Goal: Information Seeking & Learning: Learn about a topic

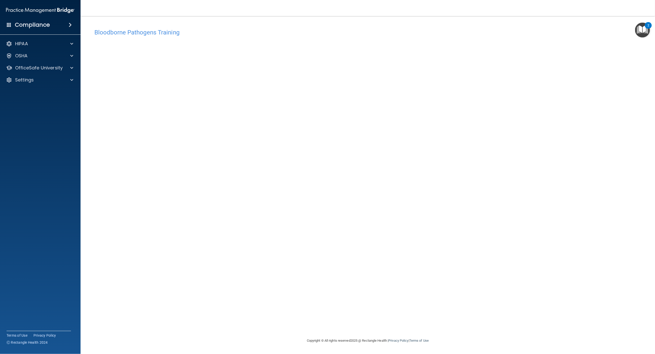
click at [570, 318] on div "Bloodborne Pathogens Training This course doesn’t expire until . Are you sure y…" at bounding box center [368, 182] width 554 height 312
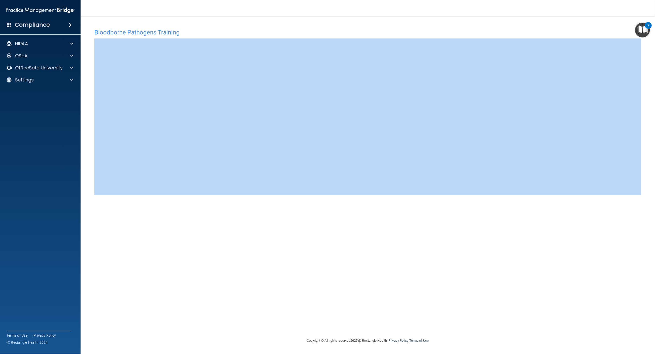
click at [629, 196] on div "Bloodborne Pathogens Training This course doesn’t expire until . Are you sure y…" at bounding box center [368, 182] width 554 height 312
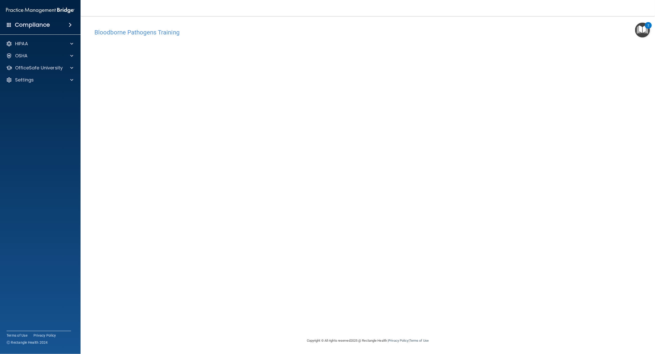
click at [209, 231] on div "Bloodborne Pathogens Training This course doesn’t expire until . Are you sure y…" at bounding box center [368, 182] width 554 height 312
click at [636, 194] on div "Bloodborne Pathogens Training This course doesn’t expire until . Are you sure y…" at bounding box center [368, 182] width 554 height 312
click at [64, 279] on accordion "HIPAA Documents and Policies Report an Incident Business Associates Emergency P…" at bounding box center [40, 163] width 81 height 252
click at [344, 255] on div "Bloodborne Pathogens Training This course doesn’t expire until . Are you sure y…" at bounding box center [368, 182] width 554 height 312
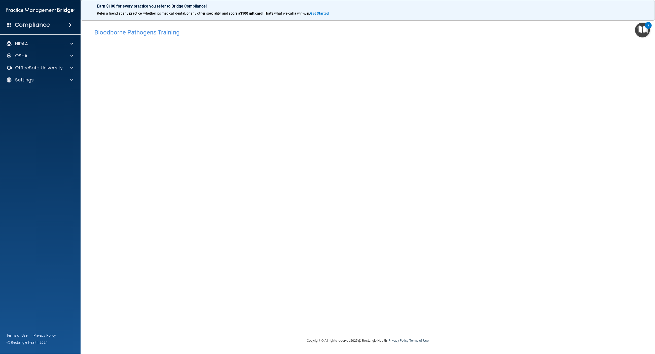
click at [588, 235] on div "Bloodborne Pathogens Training This course doesn’t expire until . Are you sure y…" at bounding box center [368, 182] width 554 height 312
click at [616, 197] on div "Bloodborne Pathogens Training This course doesn’t expire until . Are you sure y…" at bounding box center [368, 182] width 554 height 312
click at [390, 208] on div "Bloodborne Pathogens Training This course doesn’t expire until . Are you sure y…" at bounding box center [368, 182] width 554 height 312
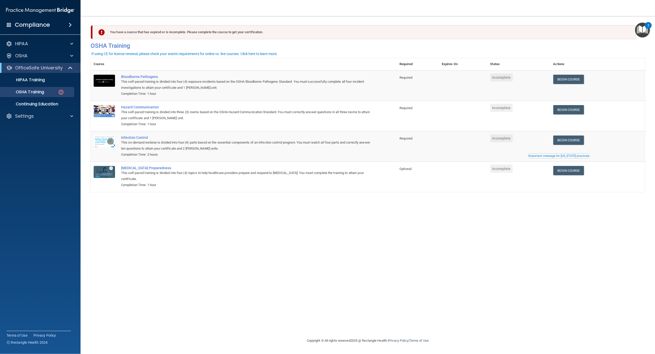
drag, startPoint x: 0, startPoint y: 0, endPoint x: 616, endPoint y: 11, distance: 615.6
click at [616, 11] on nav "Toggle navigation Sydne Satterwhite sydne@dallasvi.com Manage My Enterprise Tex…" at bounding box center [368, 8] width 574 height 16
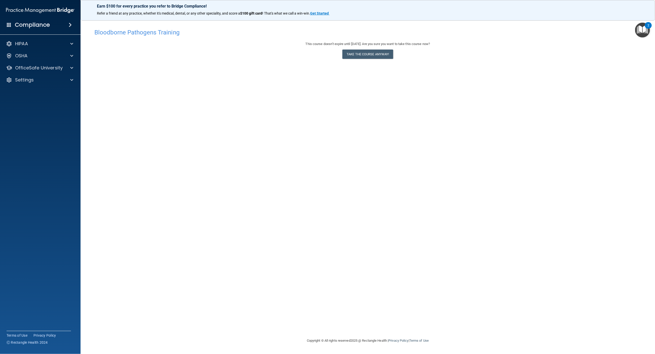
click at [61, 50] on div "HIPAA Documents and Policies Report an Incident Business Associates Emergency P…" at bounding box center [40, 63] width 81 height 52
click at [61, 54] on div "OSHA" at bounding box center [33, 56] width 62 height 6
click at [67, 42] on div at bounding box center [71, 44] width 13 height 6
click at [65, 118] on div at bounding box center [71, 116] width 13 height 6
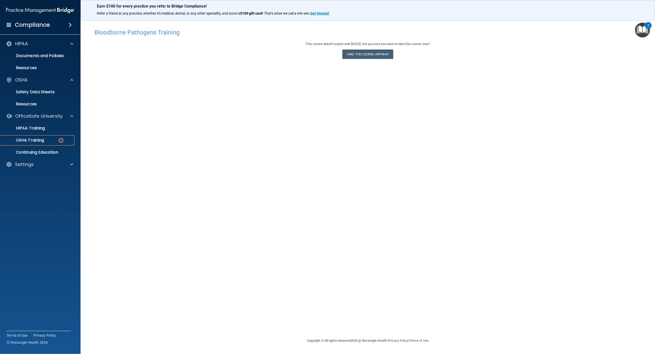
click at [22, 139] on p "OSHA Training" at bounding box center [23, 140] width 41 height 5
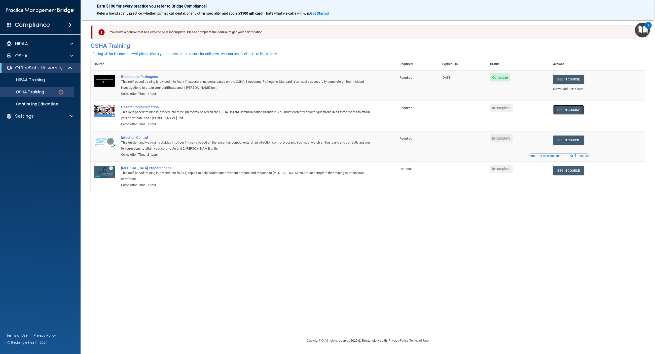
click at [579, 110] on link "Begin Course" at bounding box center [568, 109] width 31 height 9
click at [50, 106] on p "Continuing Education" at bounding box center [37, 104] width 69 height 5
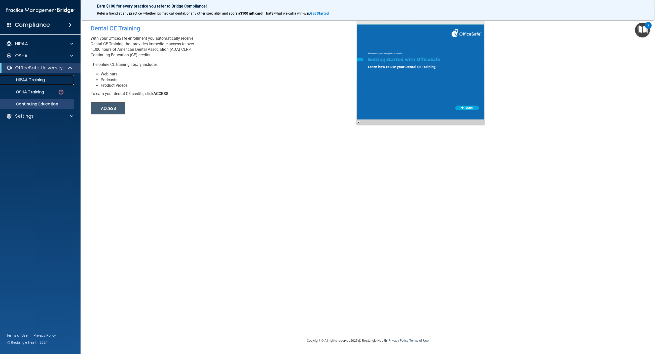
click at [26, 83] on link "HIPAA Training" at bounding box center [34, 80] width 79 height 10
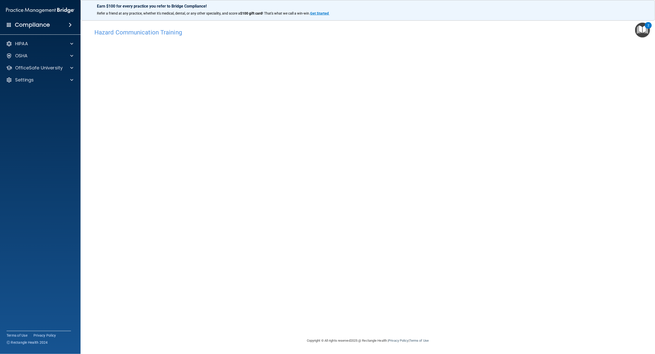
click at [116, 26] on div "Hazard Communication Training This course doesn’t expire until . Are you sure y…" at bounding box center [368, 177] width 554 height 312
click at [641, 25] on img "Open Resource Center, 2 new notifications" at bounding box center [642, 30] width 15 height 15
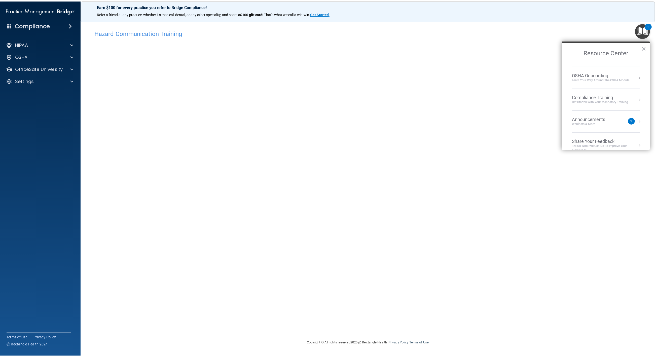
scroll to position [29, 0]
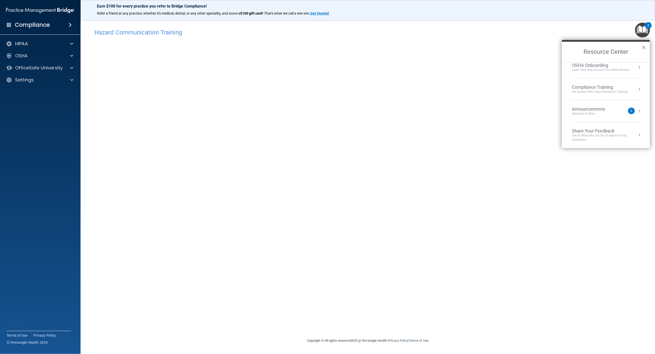
click at [358, 227] on div "Hazard Communication Training This course doesn’t expire until . Are you sure y…" at bounding box center [368, 182] width 554 height 312
click at [54, 72] on div "OfficeSafe University" at bounding box center [40, 68] width 81 height 10
click at [74, 68] on div at bounding box center [71, 68] width 13 height 6
click at [22, 87] on link "OSHA Training" at bounding box center [34, 92] width 79 height 10
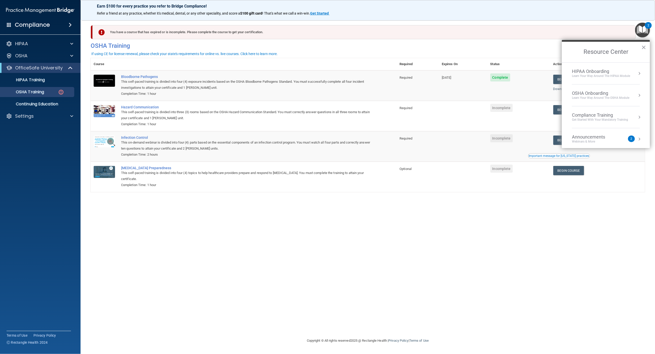
click at [643, 35] on img "Open Resource Center, 2 new notifications" at bounding box center [642, 30] width 15 height 15
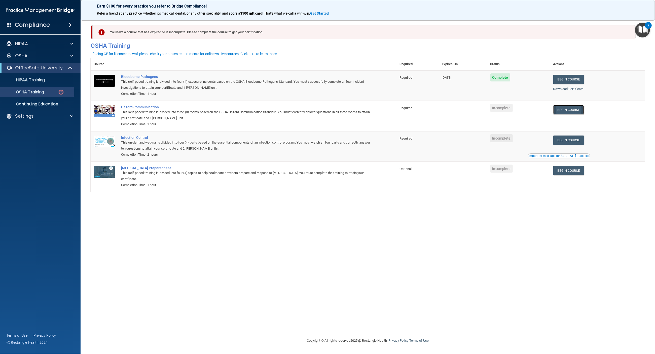
click at [567, 111] on link "Begin Course" at bounding box center [568, 109] width 31 height 9
click at [584, 142] on link "Begin Course" at bounding box center [568, 140] width 31 height 9
click at [570, 175] on link "Begin Course" at bounding box center [568, 170] width 31 height 9
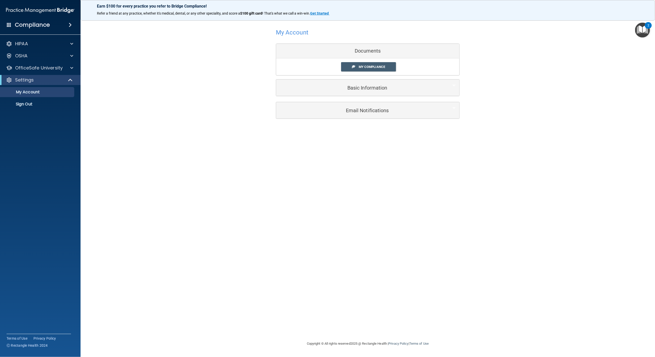
click at [112, 9] on div "Earn $100 for every practice you refer to Bridge Compliance! Refer a friend at …" at bounding box center [368, 10] width 574 height 21
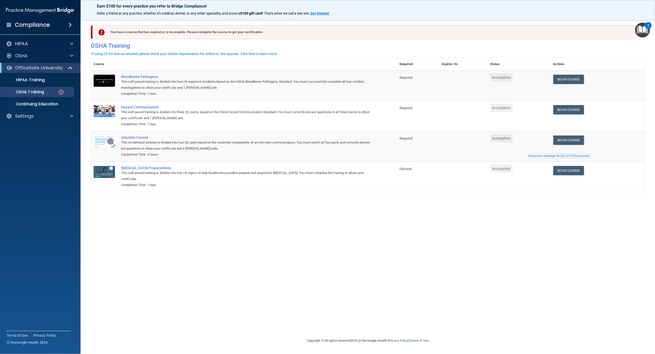
click at [198, 215] on div "You have a course that has expired or is incomplete. Please complete the course…" at bounding box center [368, 177] width 554 height 312
click at [467, 247] on div "You have a course that has expired or is incomplete. Please complete the course…" at bounding box center [368, 177] width 554 height 312
click at [578, 112] on link "Begin Course" at bounding box center [568, 109] width 31 height 9
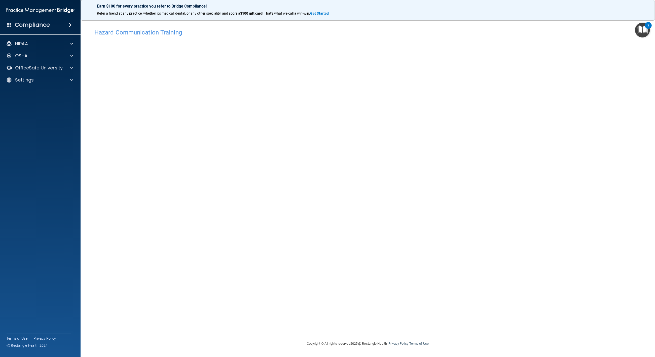
click at [262, 28] on div "Hazard Communication Training" at bounding box center [368, 32] width 554 height 12
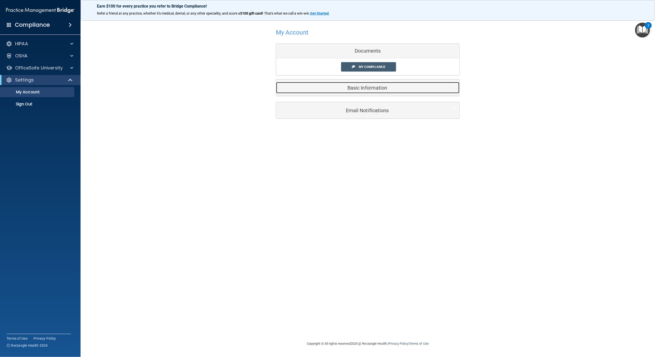
click at [366, 92] on div "Basic Information" at bounding box center [360, 87] width 168 height 11
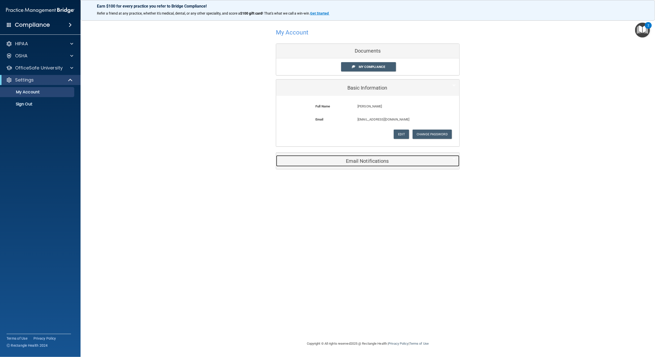
click at [372, 165] on div "Email Notifications" at bounding box center [360, 160] width 168 height 11
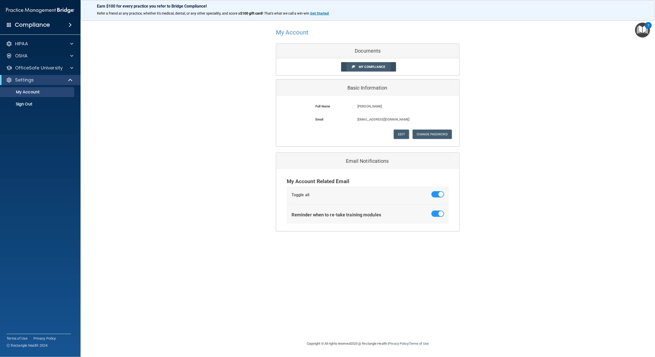
click at [376, 68] on span "My Compliance" at bounding box center [372, 67] width 26 height 4
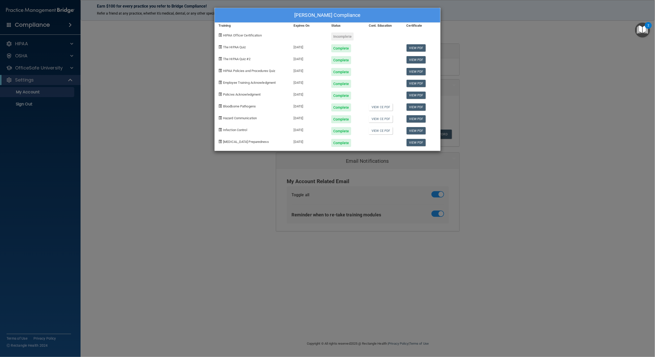
click at [343, 35] on div "Incomplete" at bounding box center [342, 36] width 22 height 8
click at [231, 38] on div "HIPAA Officer Certification" at bounding box center [252, 35] width 75 height 12
click at [231, 36] on span "HIPAA Officer Certification" at bounding box center [242, 35] width 39 height 4
click at [66, 108] on div "Sydne Satterwhite's Compliance Training Expires On Status Cont. Education Certi…" at bounding box center [327, 178] width 655 height 357
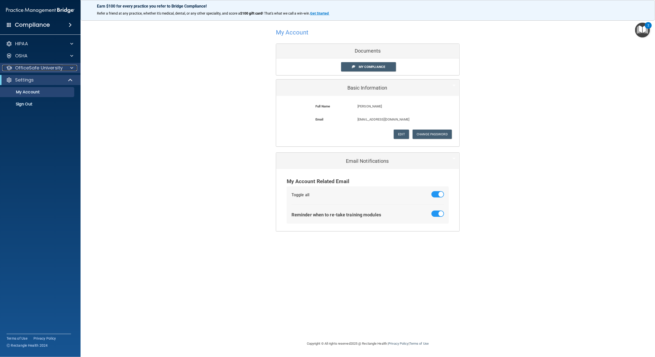
click at [73, 65] on span at bounding box center [71, 68] width 3 height 6
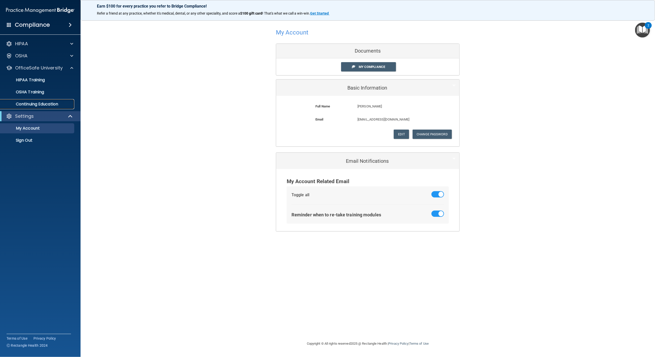
click at [57, 102] on p "Continuing Education" at bounding box center [37, 104] width 69 height 5
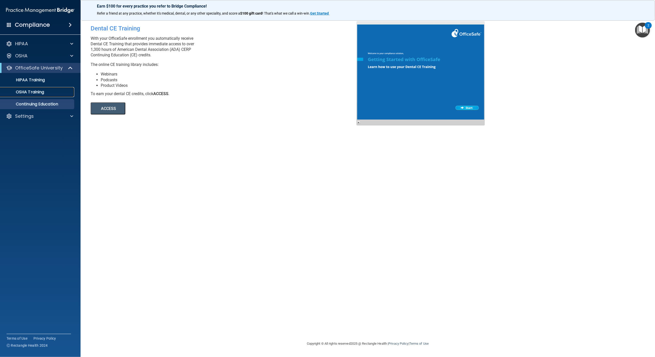
click at [35, 88] on link "OSHA Training" at bounding box center [34, 92] width 79 height 10
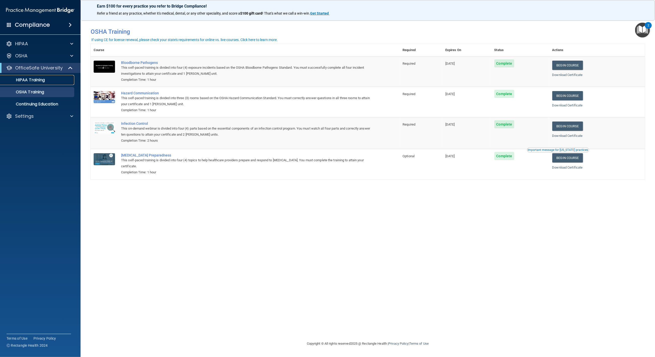
click at [41, 82] on p "HIPAA Training" at bounding box center [24, 80] width 42 height 5
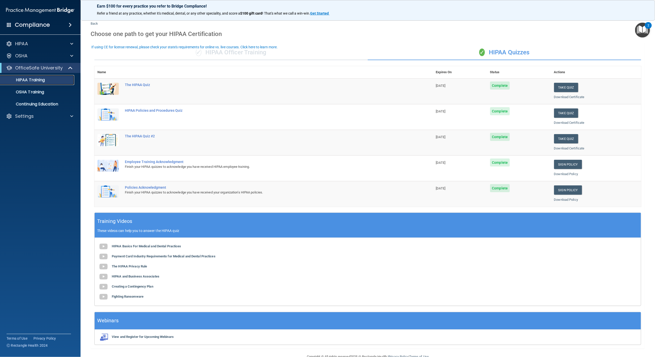
scroll to position [23, 0]
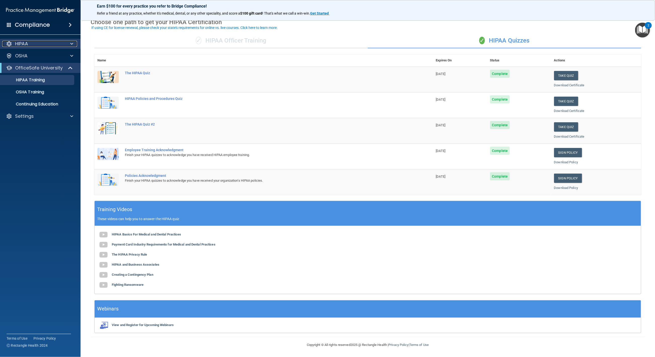
click at [27, 45] on p "HIPAA" at bounding box center [21, 44] width 13 height 6
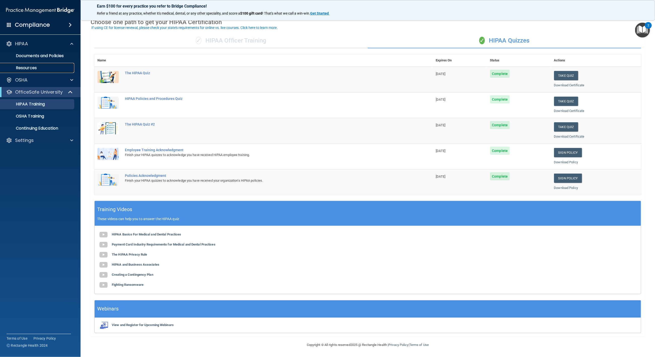
click at [37, 67] on p "Resources" at bounding box center [37, 67] width 69 height 5
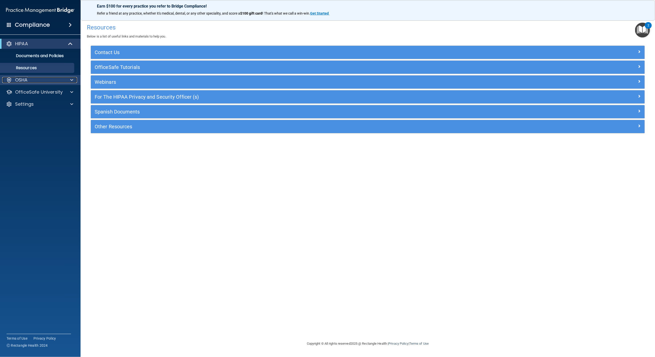
click at [24, 80] on p "OSHA" at bounding box center [21, 80] width 13 height 6
click at [26, 113] on div "OfficeSafe University" at bounding box center [40, 116] width 81 height 10
click at [26, 119] on div "OfficeSafe University" at bounding box center [40, 116] width 81 height 10
click at [69, 120] on div "OfficeSafe University" at bounding box center [40, 116] width 81 height 10
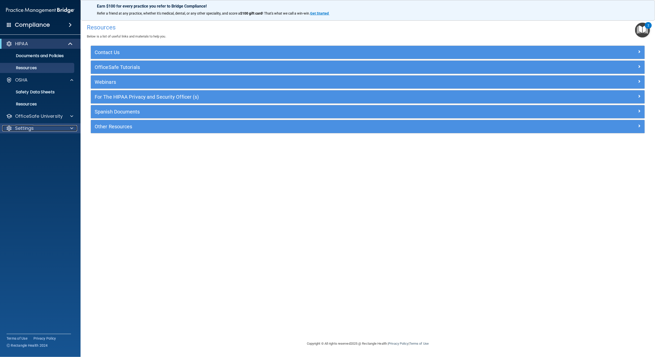
click at [66, 127] on div at bounding box center [71, 128] width 13 height 6
click at [41, 140] on p "My Account" at bounding box center [37, 140] width 69 height 5
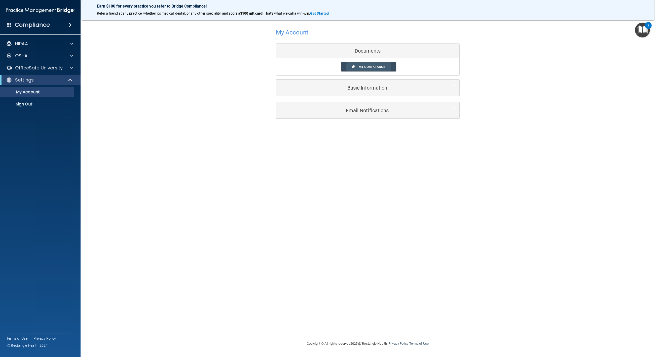
click at [367, 64] on link "My Compliance" at bounding box center [368, 66] width 55 height 9
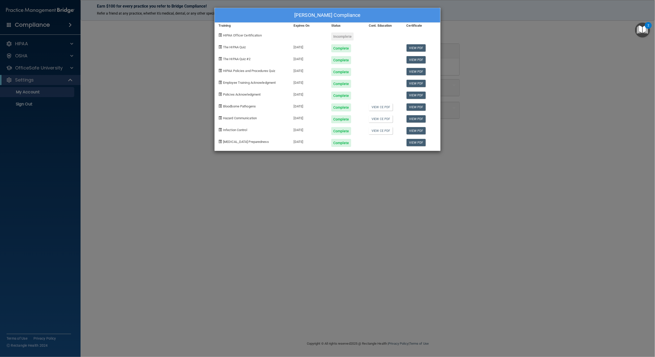
click at [341, 36] on div "Incomplete" at bounding box center [342, 36] width 22 height 8
click at [260, 35] on span "HIPAA Officer Certification" at bounding box center [242, 35] width 39 height 4
click at [366, 32] on div "HIPAA Officer Certification Incomplete" at bounding box center [328, 35] width 226 height 12
click at [382, 35] on div at bounding box center [384, 35] width 38 height 12
click at [416, 35] on div at bounding box center [422, 35] width 38 height 12
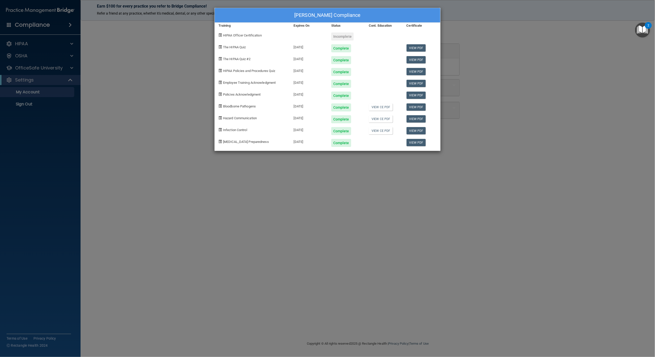
click at [252, 37] on span "HIPAA Officer Certification" at bounding box center [242, 35] width 39 height 4
click at [452, 53] on div "Sydne Satterwhite's Compliance Training Expires On Status Cont. Education Certi…" at bounding box center [327, 178] width 655 height 357
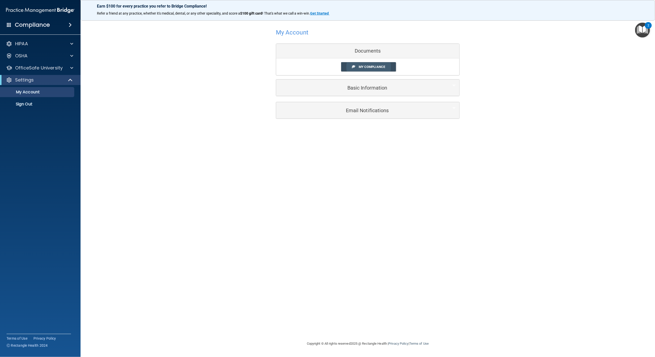
click at [376, 66] on span "My Compliance" at bounding box center [372, 67] width 26 height 4
click at [381, 61] on div "My Compliance My Compliance My BAA" at bounding box center [367, 66] width 183 height 17
click at [380, 66] on span "My Compliance" at bounding box center [372, 67] width 26 height 4
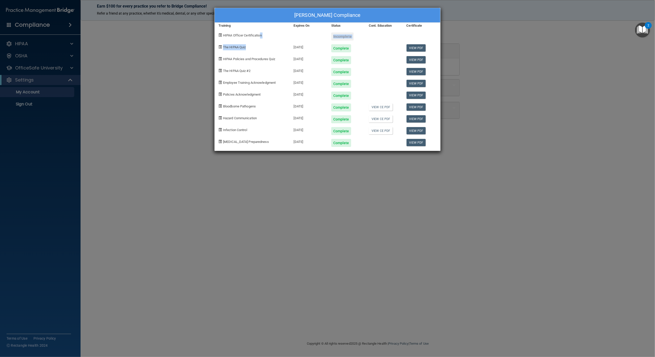
drag, startPoint x: 259, startPoint y: 42, endPoint x: 264, endPoint y: 34, distance: 9.2
click at [264, 34] on div "Sydne Satterwhite's Compliance Training Expires On Status Cont. Education Certi…" at bounding box center [327, 79] width 226 height 143
drag, startPoint x: 264, startPoint y: 34, endPoint x: 240, endPoint y: 32, distance: 23.3
click at [240, 32] on div "HIPAA Officer Certification" at bounding box center [252, 35] width 75 height 12
drag, startPoint x: 645, startPoint y: 127, endPoint x: 619, endPoint y: 121, distance: 27.1
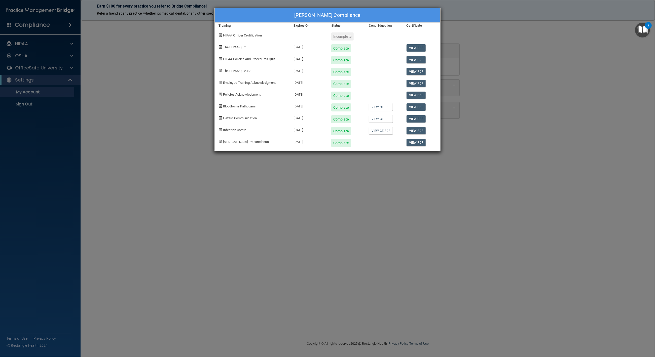
click at [645, 127] on div "Sydne Satterwhite's Compliance Training Expires On Status Cont. Education Certi…" at bounding box center [327, 178] width 655 height 357
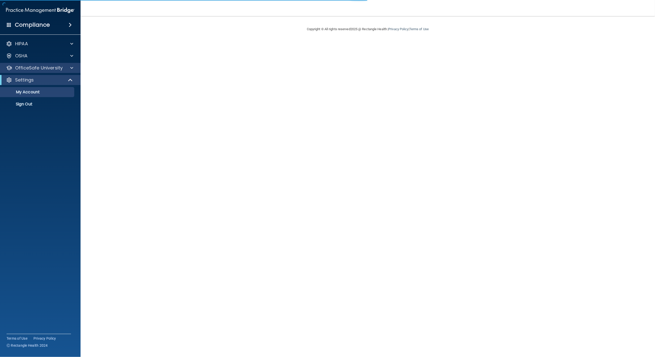
click at [76, 63] on div "OfficeSafe University" at bounding box center [40, 68] width 81 height 10
click at [69, 65] on div at bounding box center [71, 68] width 13 height 6
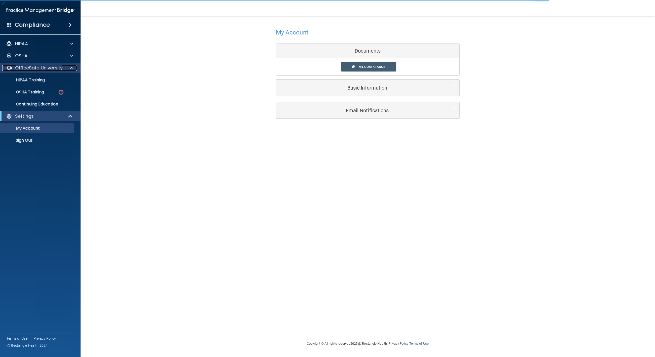
click at [69, 65] on div at bounding box center [71, 68] width 13 height 6
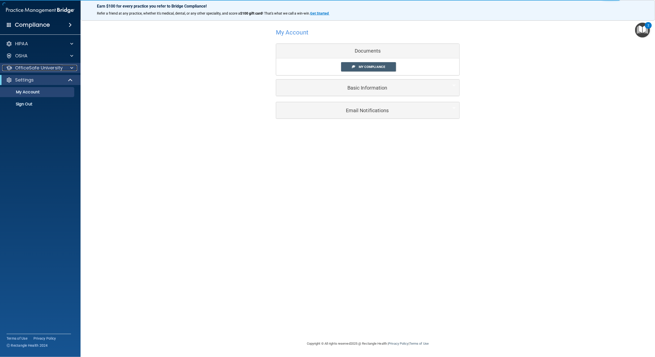
click at [69, 65] on div at bounding box center [71, 68] width 13 height 6
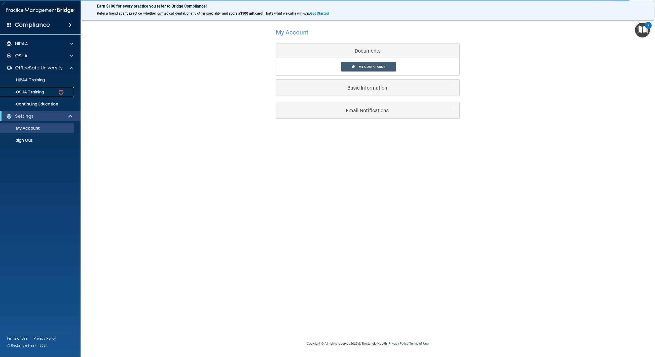
click at [33, 90] on p "OSHA Training" at bounding box center [23, 92] width 41 height 5
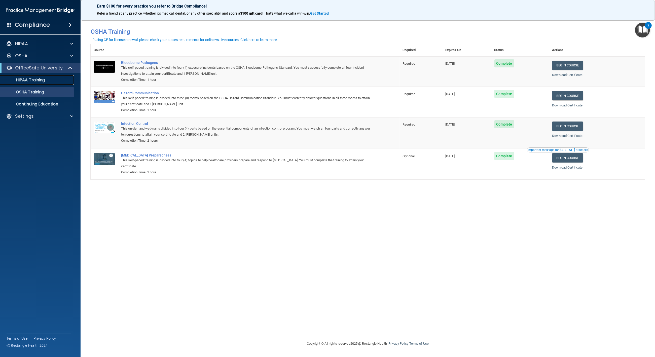
click at [26, 79] on p "HIPAA Training" at bounding box center [24, 80] width 42 height 5
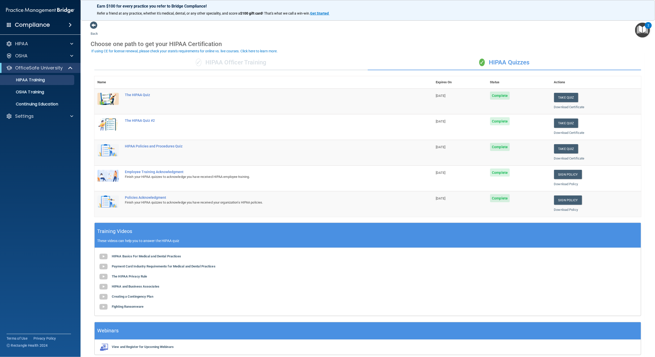
click at [271, 65] on div "✓ HIPAA Officer Training" at bounding box center [230, 62] width 273 height 15
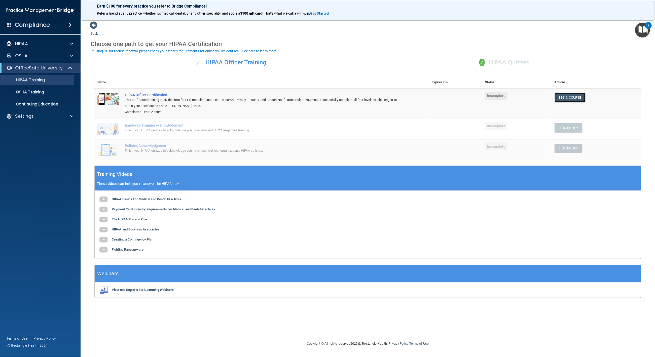
click at [561, 97] on link "Begin Course" at bounding box center [570, 97] width 31 height 9
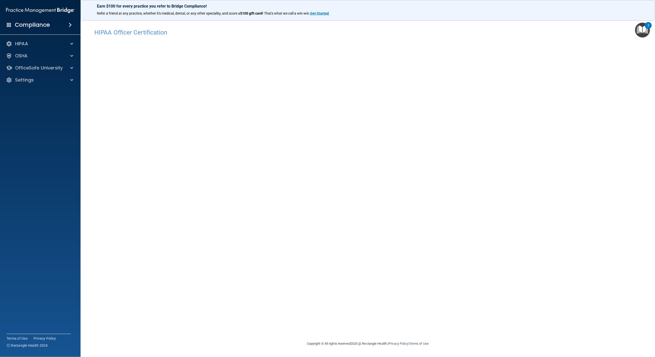
drag, startPoint x: 622, startPoint y: 215, endPoint x: 609, endPoint y: 215, distance: 12.1
click at [622, 215] on div "HIPAA Officer Certification This course doesn’t expire until . Are you sure you…" at bounding box center [368, 183] width 554 height 315
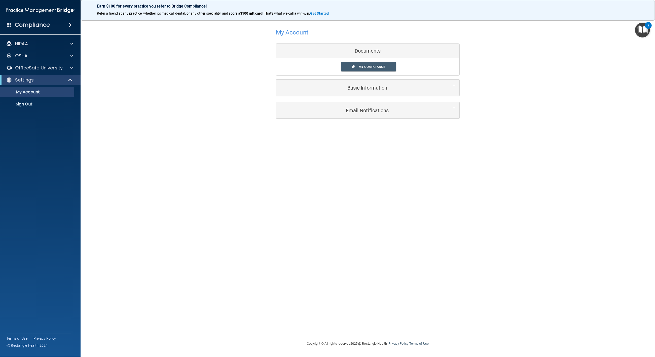
click at [608, 80] on div "My Account Documents My Compliance My Compliance My BAA Basic Information Full …" at bounding box center [368, 72] width 554 height 103
click at [383, 68] on span "My Compliance" at bounding box center [372, 67] width 26 height 4
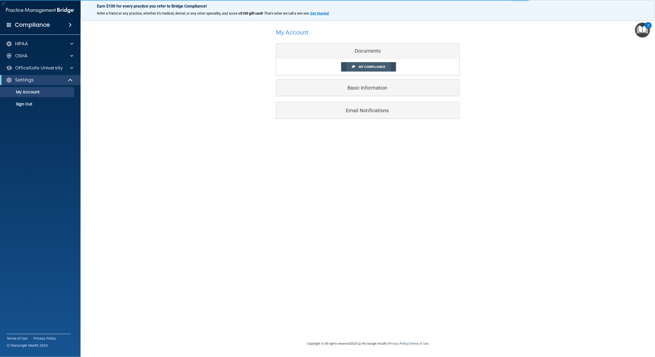
click at [361, 66] on span "My Compliance" at bounding box center [372, 67] width 26 height 4
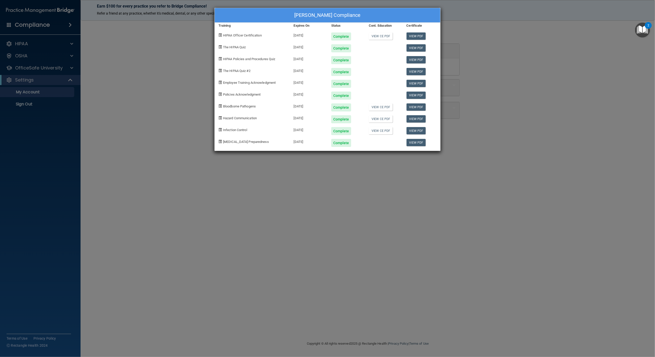
click at [610, 70] on div "[PERSON_NAME] Compliance Training Expires On Status Cont. Education Certificate…" at bounding box center [327, 178] width 655 height 357
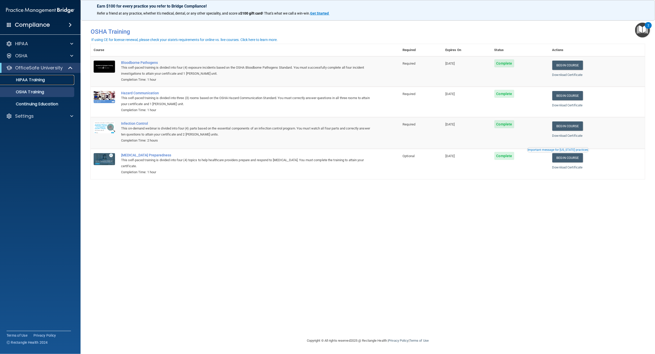
click at [39, 81] on p "HIPAA Training" at bounding box center [24, 80] width 42 height 5
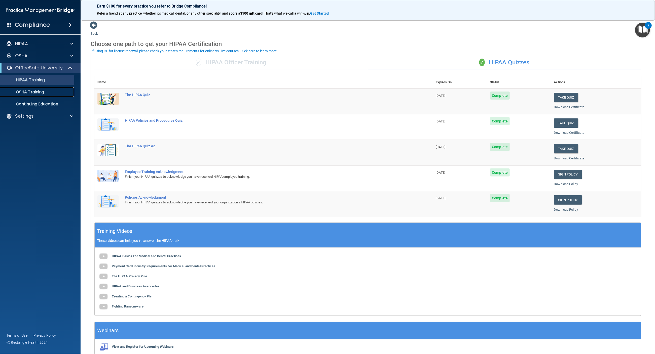
click at [36, 92] on p "OSHA Training" at bounding box center [23, 92] width 41 height 5
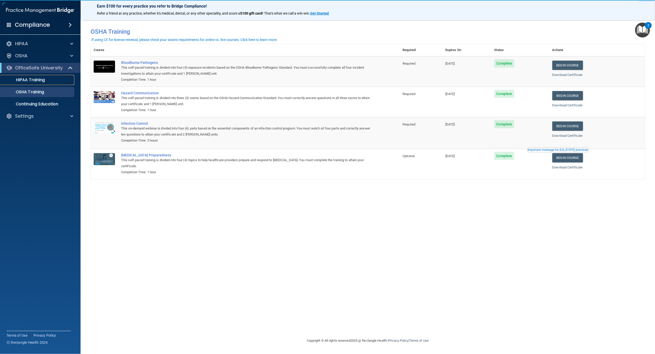
click at [20, 81] on p "HIPAA Training" at bounding box center [24, 80] width 42 height 5
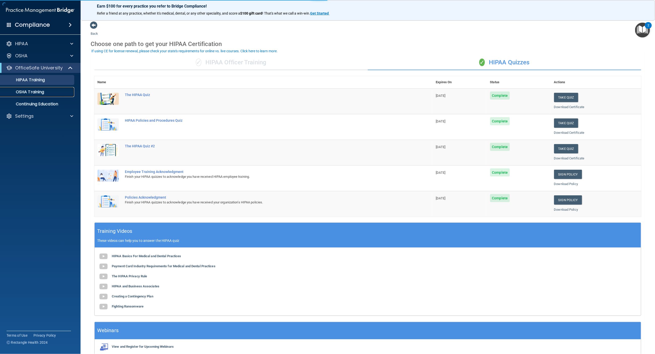
click at [26, 92] on p "OSHA Training" at bounding box center [23, 92] width 41 height 5
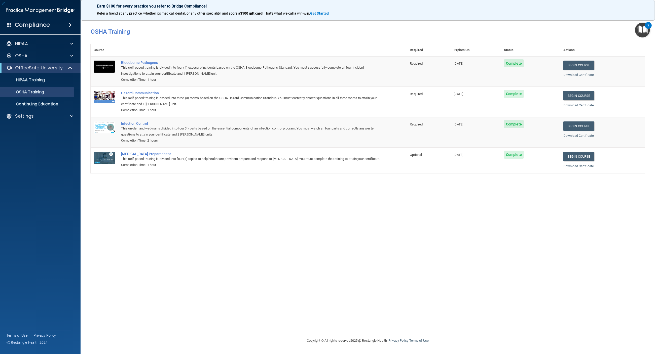
click at [241, 66] on div "This self-paced training is divided into four (4) exposure incidents based on t…" at bounding box center [251, 71] width 261 height 12
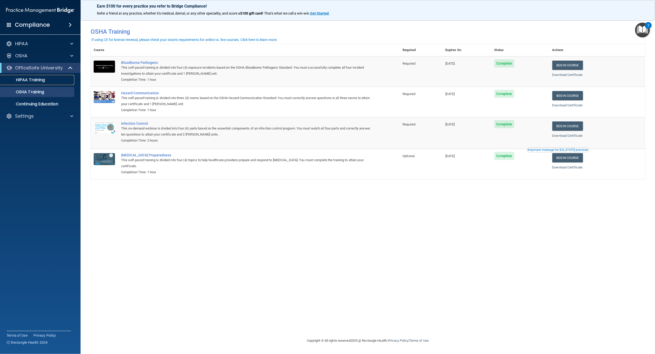
click at [27, 81] on p "HIPAA Training" at bounding box center [24, 80] width 42 height 5
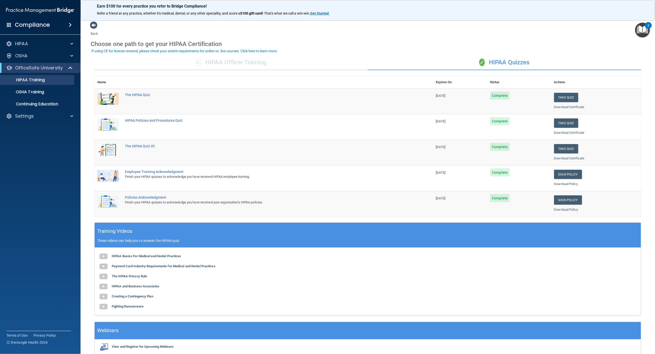
click at [279, 65] on div "✓ HIPAA Officer Training" at bounding box center [230, 62] width 273 height 15
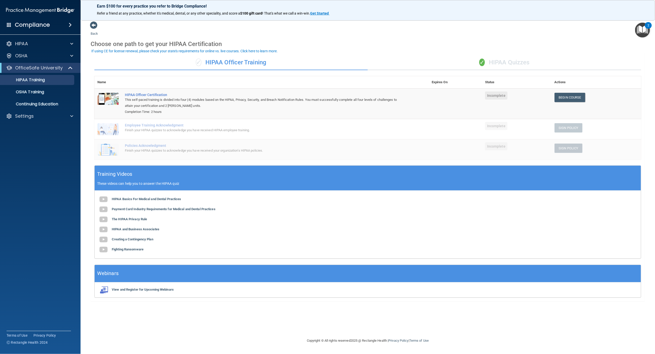
click at [234, 52] on div "If using CE for license renewal, please check your state's requirements for onl…" at bounding box center [184, 51] width 186 height 4
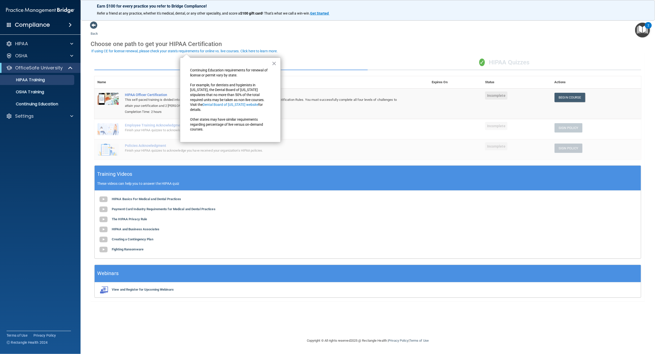
click at [344, 46] on div "Choose one path to get your HIPAA Certification" at bounding box center [368, 44] width 554 height 15
click at [384, 66] on div "✓ HIPAA Quizzes" at bounding box center [504, 62] width 273 height 15
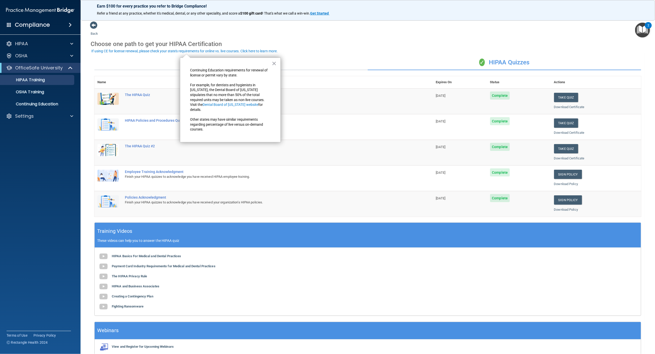
click at [332, 63] on div "✓ HIPAA Officer Training" at bounding box center [230, 62] width 273 height 15
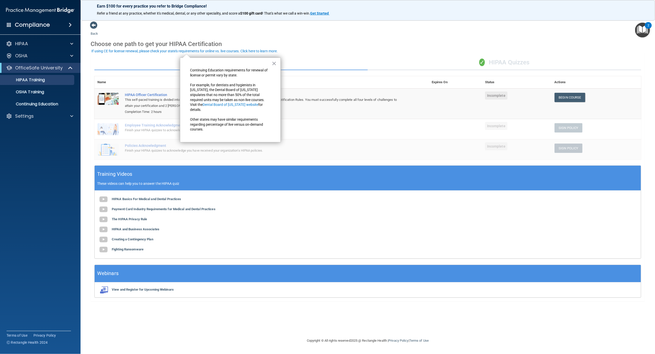
click at [278, 62] on div "× Continuing Education requirements for renewal of license or permit vary by st…" at bounding box center [230, 100] width 101 height 85
click at [274, 61] on button "×" at bounding box center [274, 63] width 5 height 8
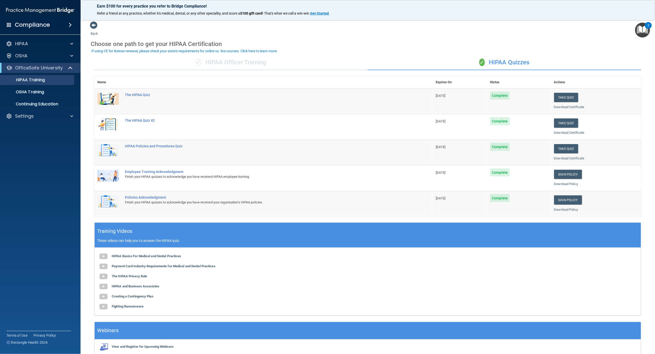
click at [225, 64] on div "✓ HIPAA Officer Training" at bounding box center [230, 62] width 273 height 15
